Goal: Task Accomplishment & Management: Manage account settings

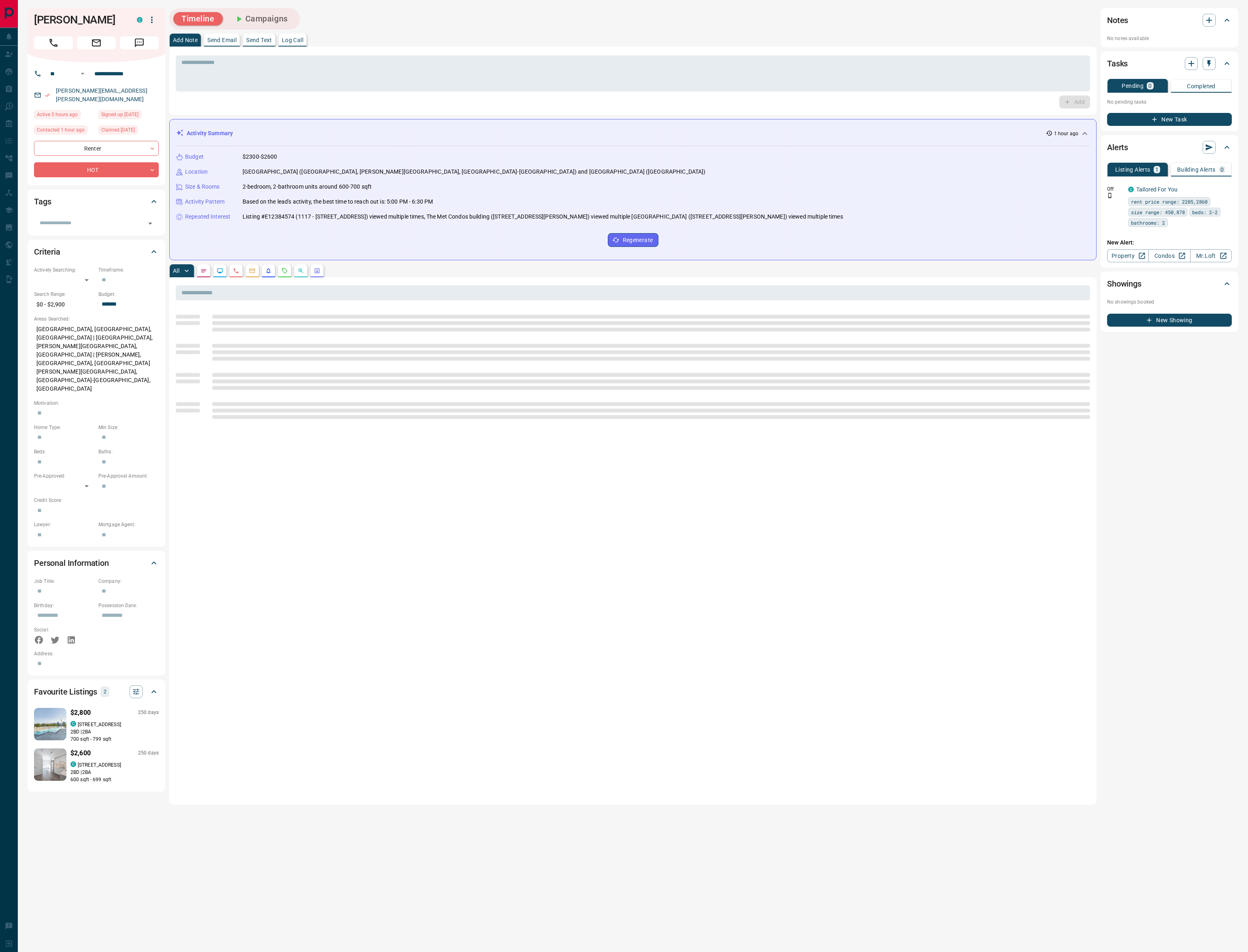
drag, startPoint x: 277, startPoint y: 23, endPoint x: 280, endPoint y: 19, distance: 5.0
click at [278, 23] on button "Campaigns" at bounding box center [261, 18] width 70 height 13
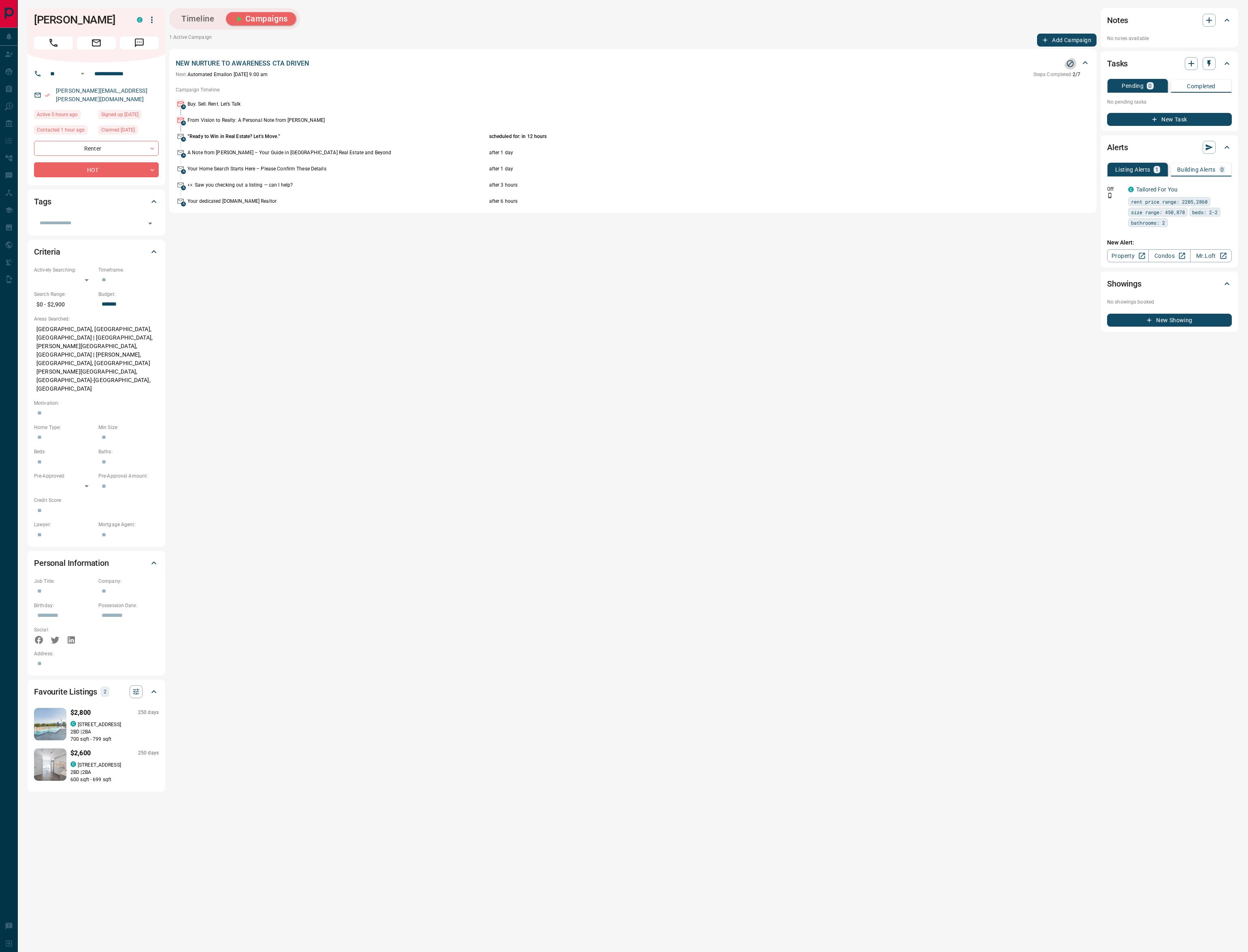
click at [1066, 68] on icon "Stop Campaign" at bounding box center [1070, 63] width 8 height 8
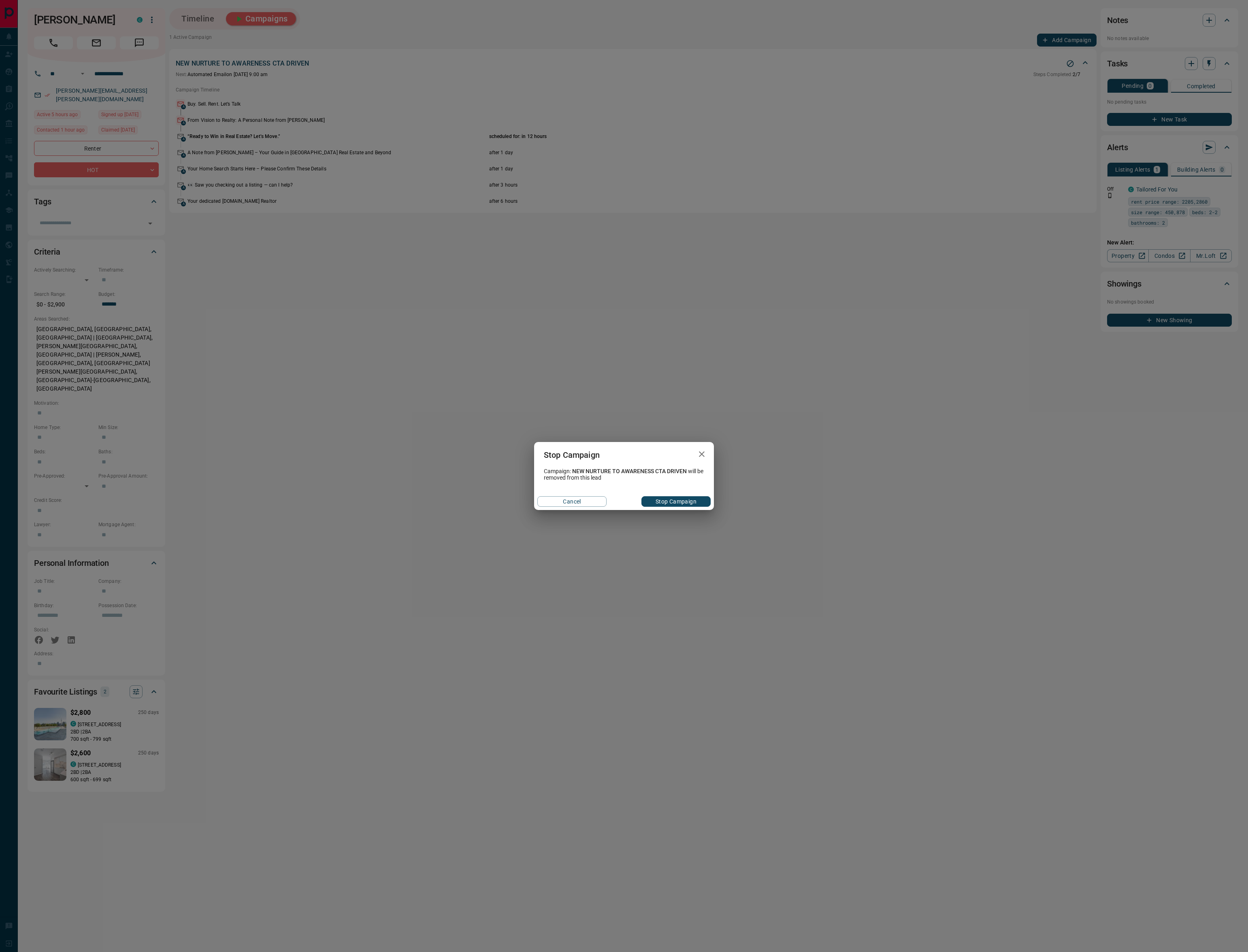
click at [678, 505] on button "Stop Campaign" at bounding box center [676, 502] width 69 height 11
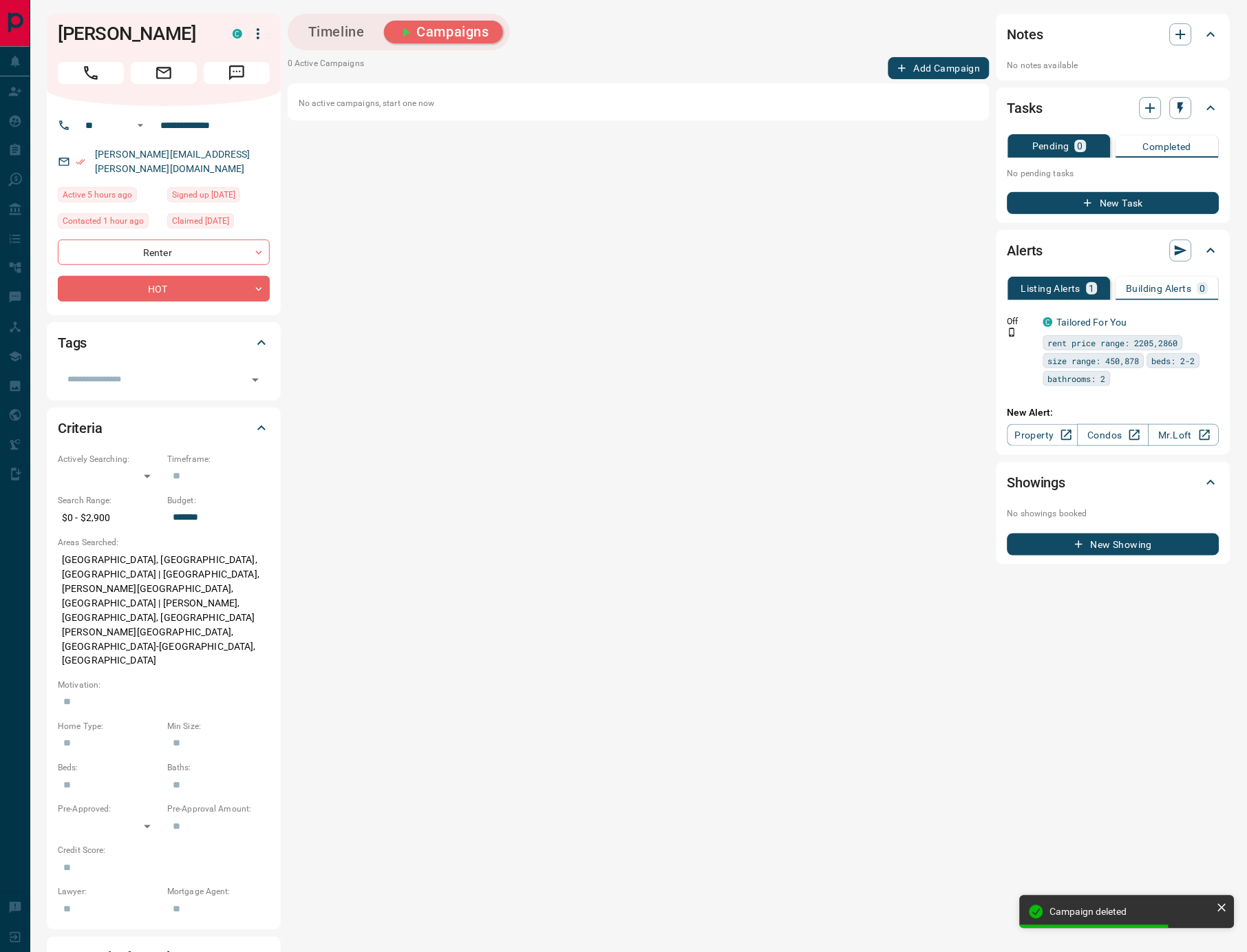
click at [307, 28] on button "Timeline" at bounding box center [336, 31] width 84 height 22
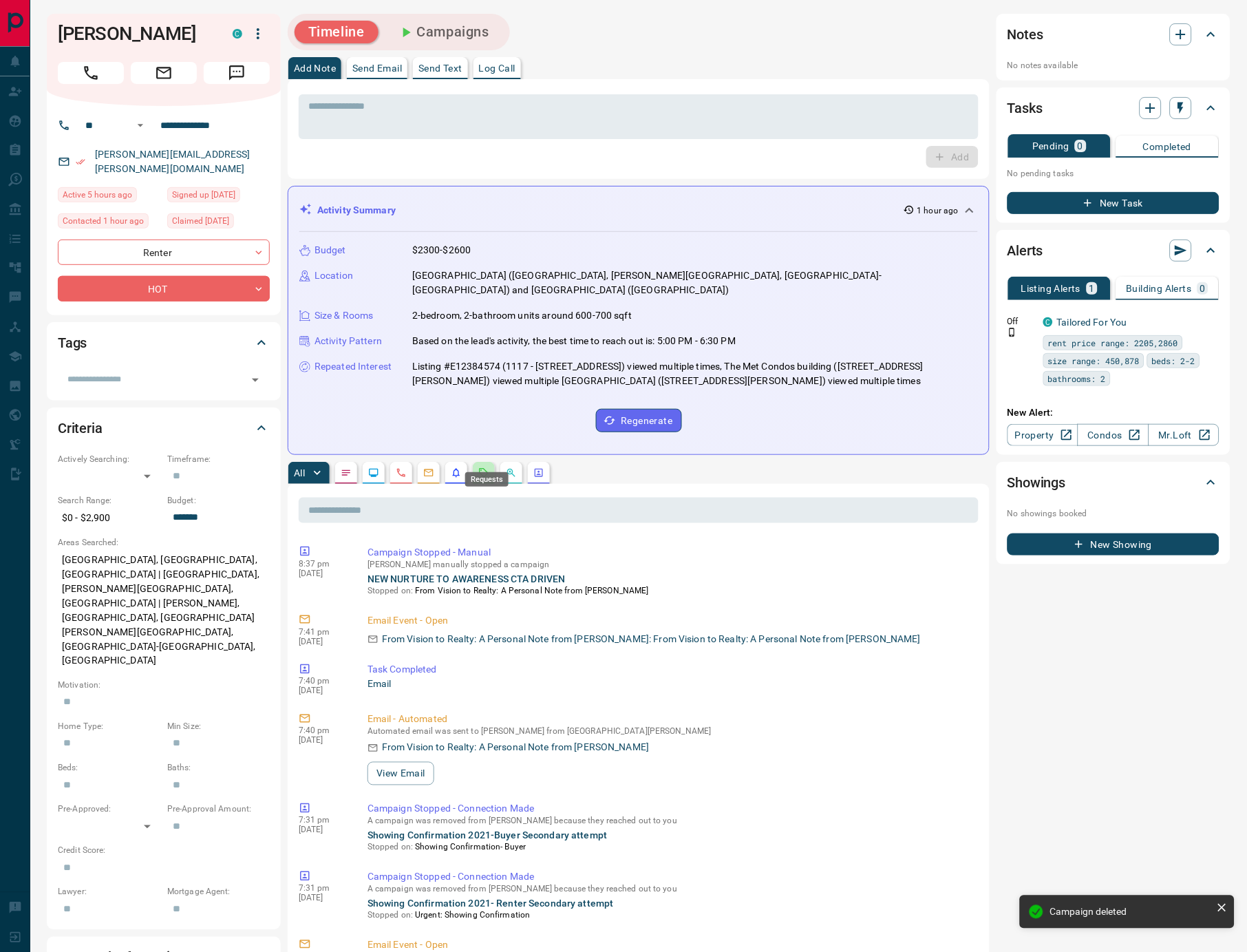
click at [489, 467] on icon "Requests" at bounding box center [483, 472] width 11 height 11
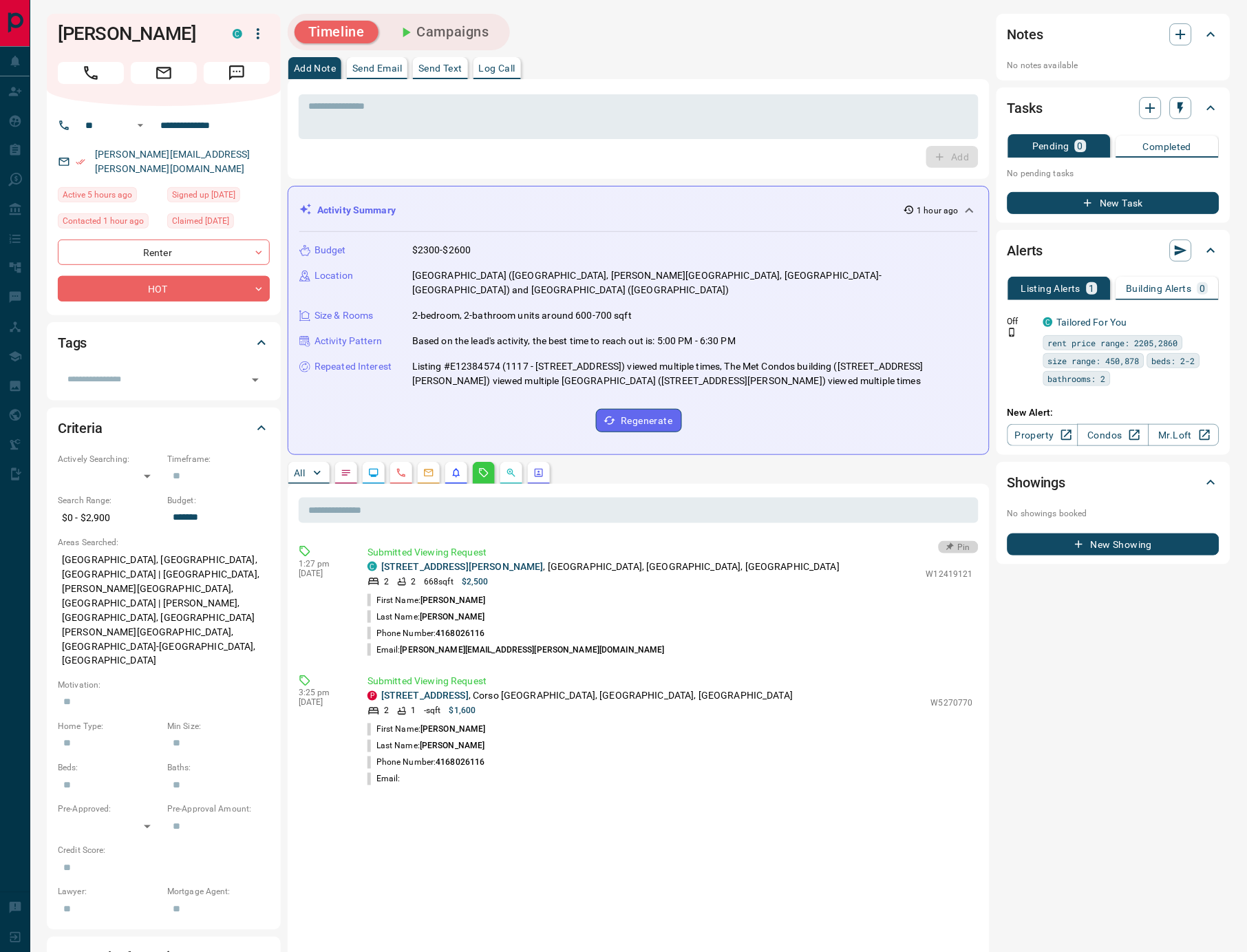
click at [964, 540] on button "Pin" at bounding box center [959, 546] width 40 height 12
click at [1209, 315] on icon "button" at bounding box center [1209, 321] width 12 height 12
click at [1187, 383] on li "Delete" at bounding box center [1188, 387] width 60 height 22
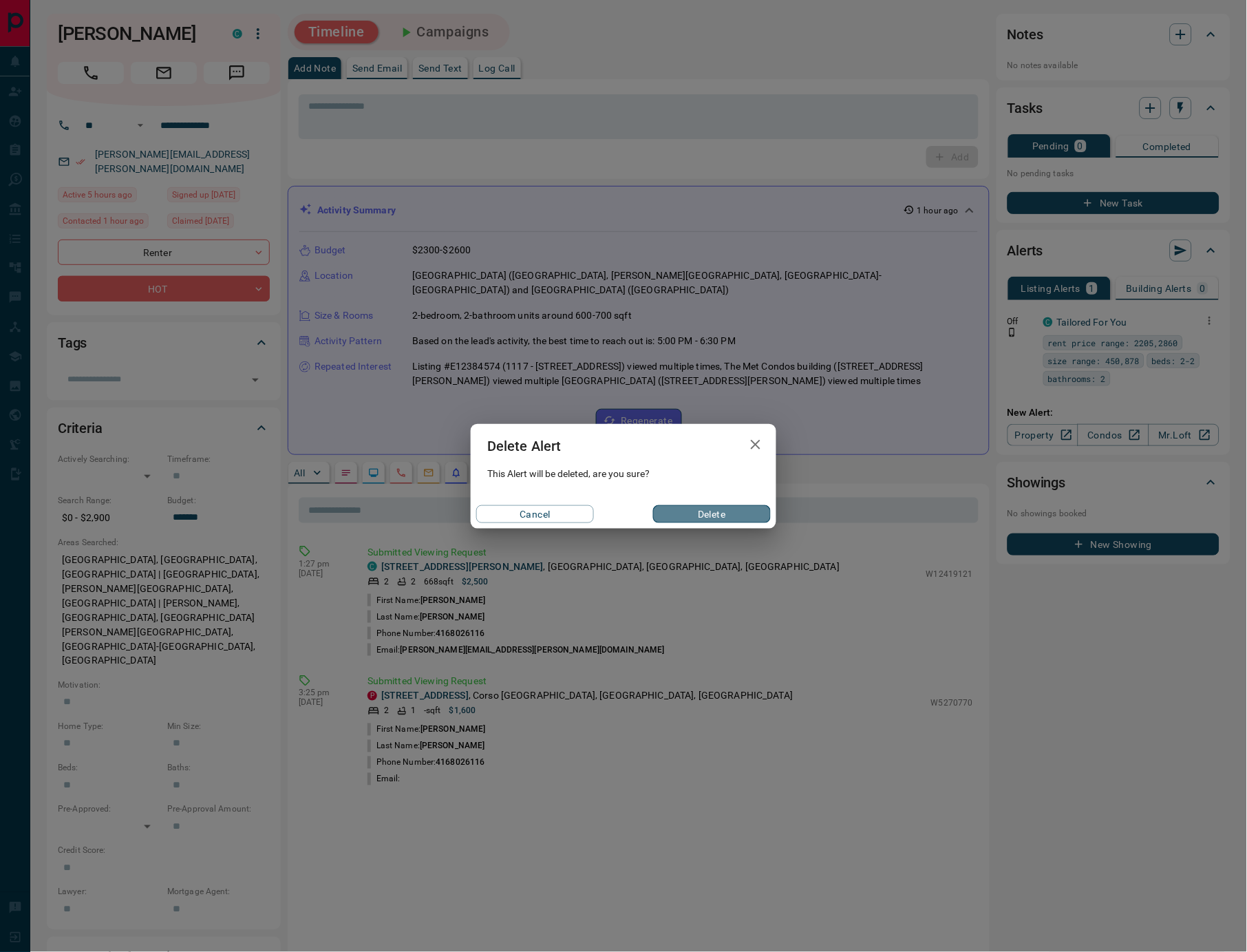
click at [718, 508] on button "Delete" at bounding box center [712, 514] width 117 height 18
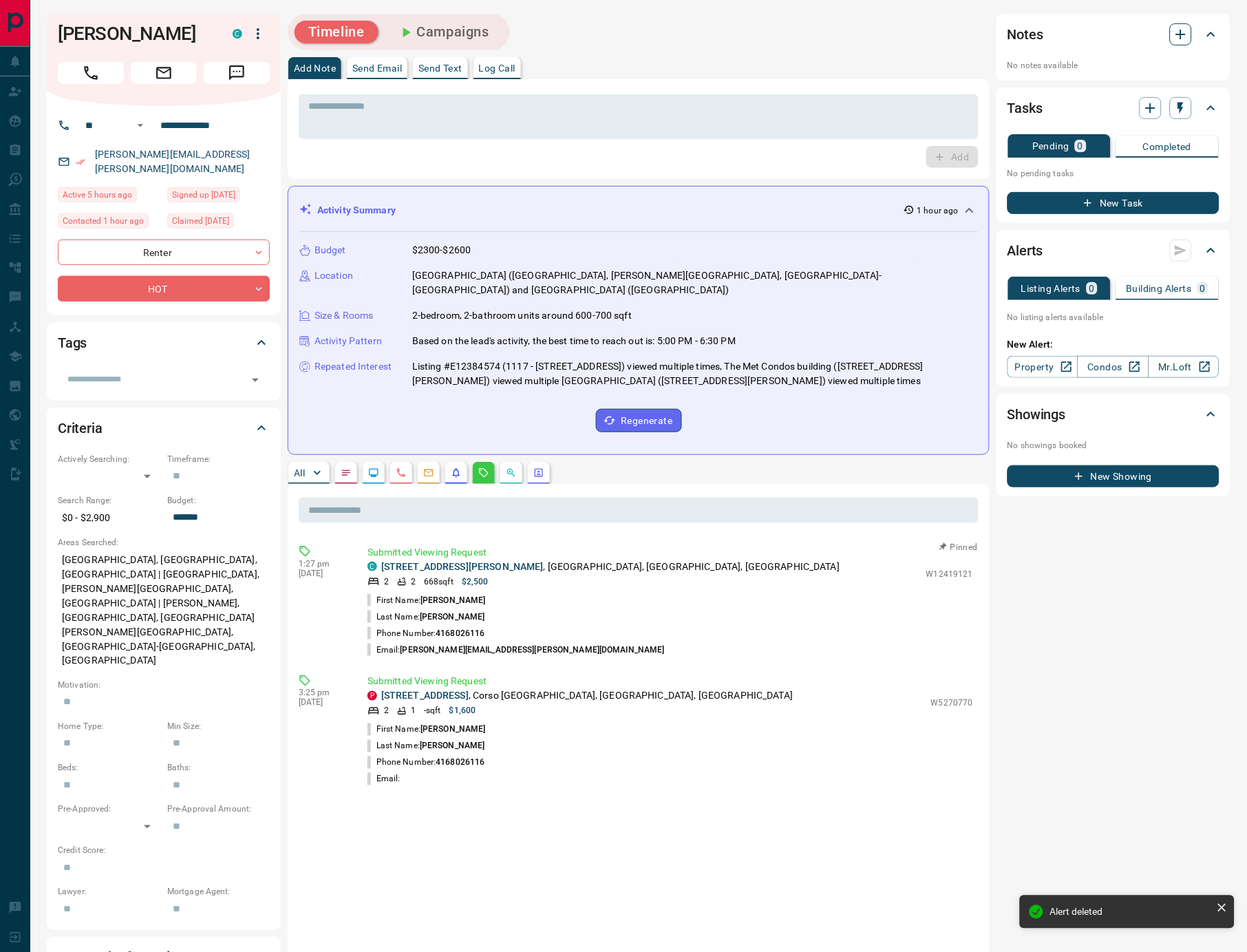
click at [1174, 31] on icon "button" at bounding box center [1181, 35] width 17 height 17
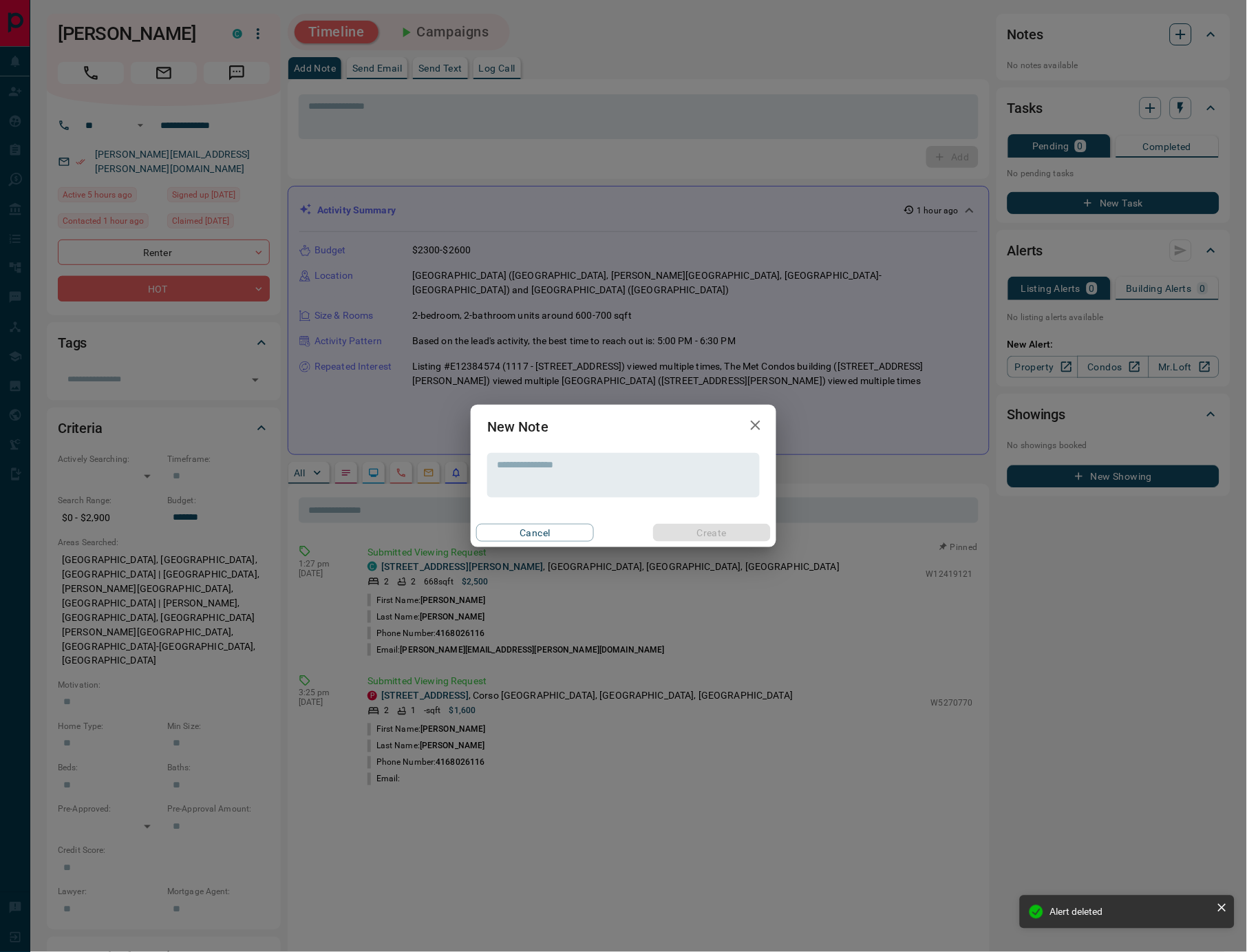
click at [1174, 31] on div "New Note * ​ Cancel Create" at bounding box center [623, 476] width 1247 height 952
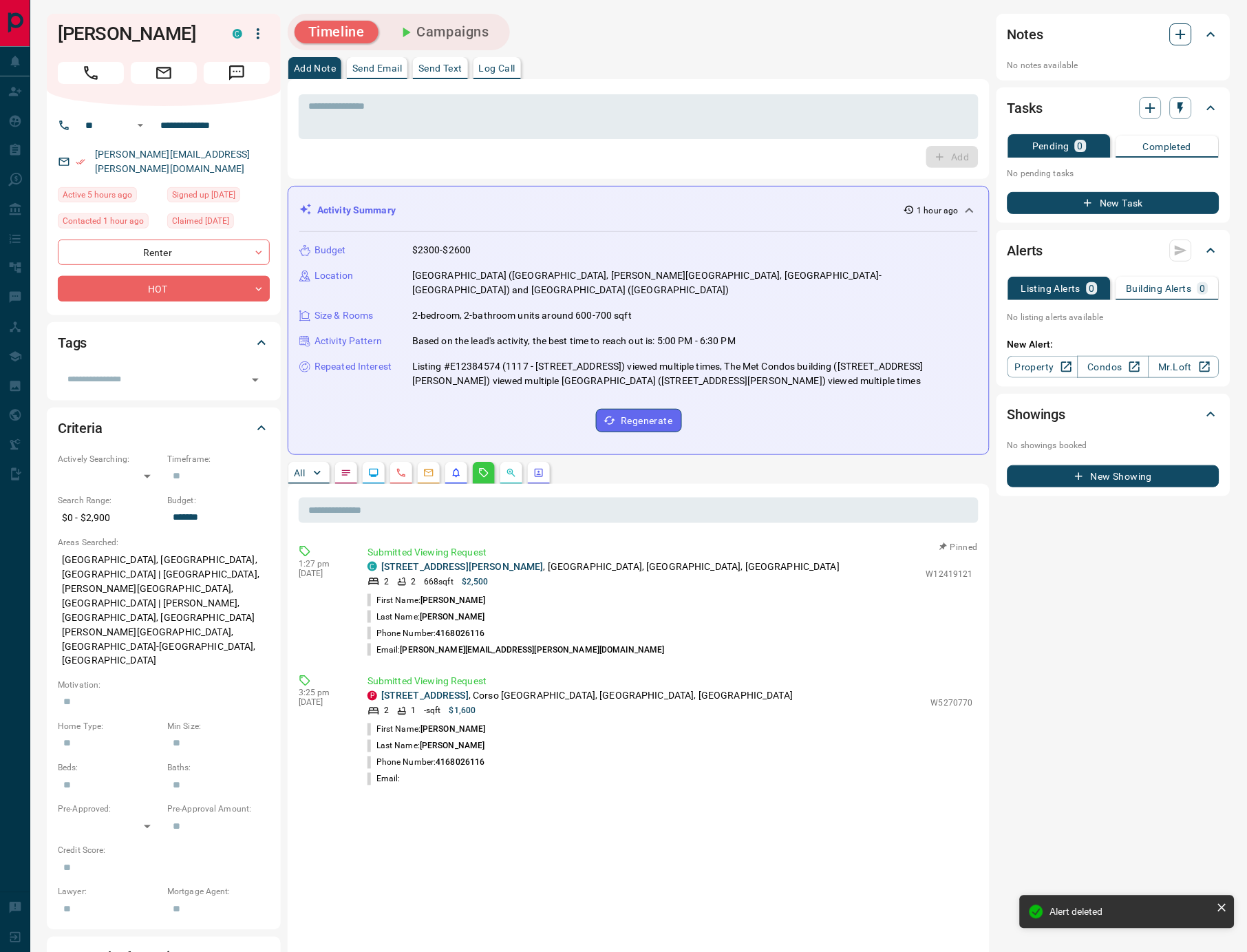
click at [1184, 26] on icon "button" at bounding box center [1181, 35] width 17 height 17
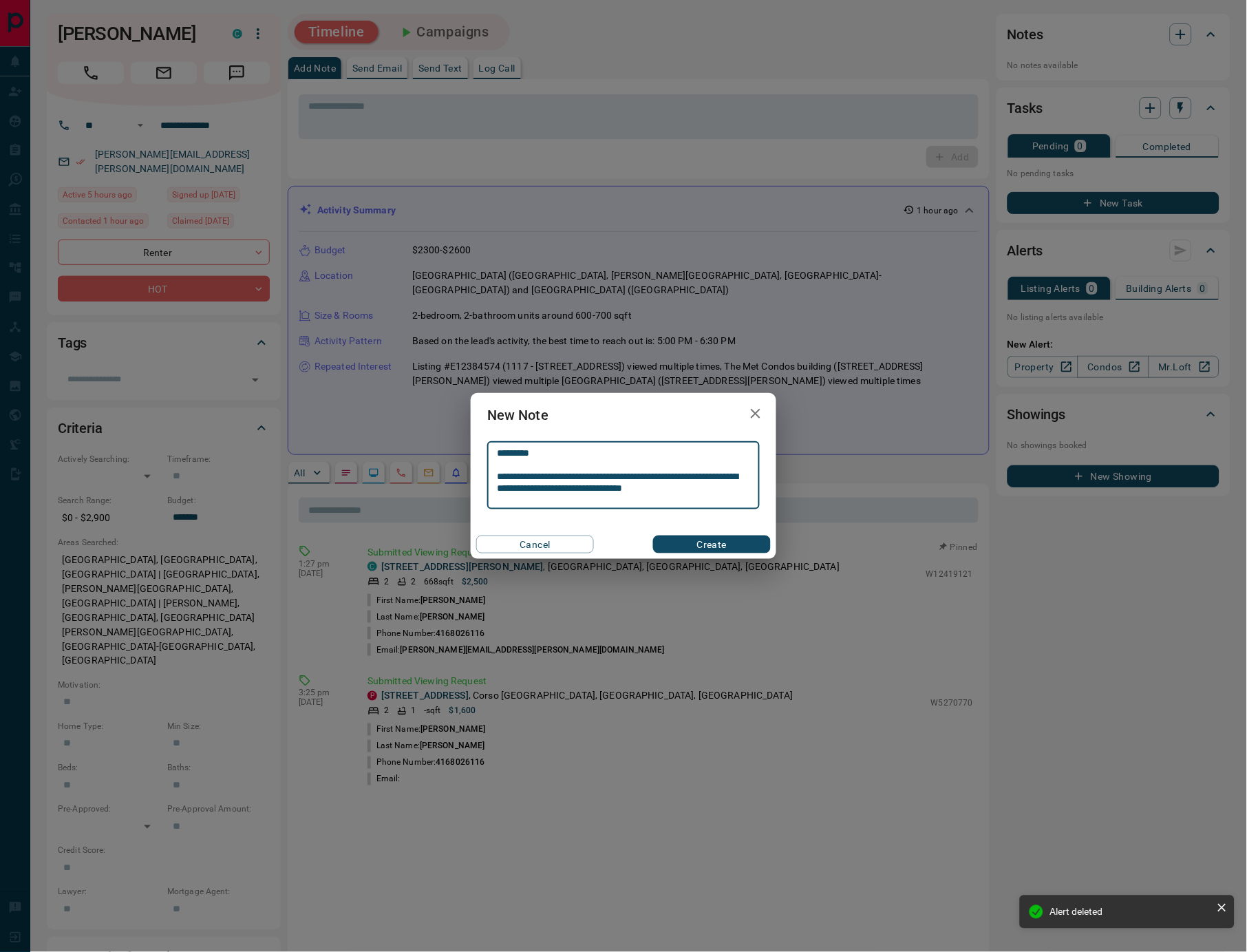
type textarea "**********"
click at [683, 540] on button "Create" at bounding box center [712, 545] width 117 height 18
